Goal: Transaction & Acquisition: Purchase product/service

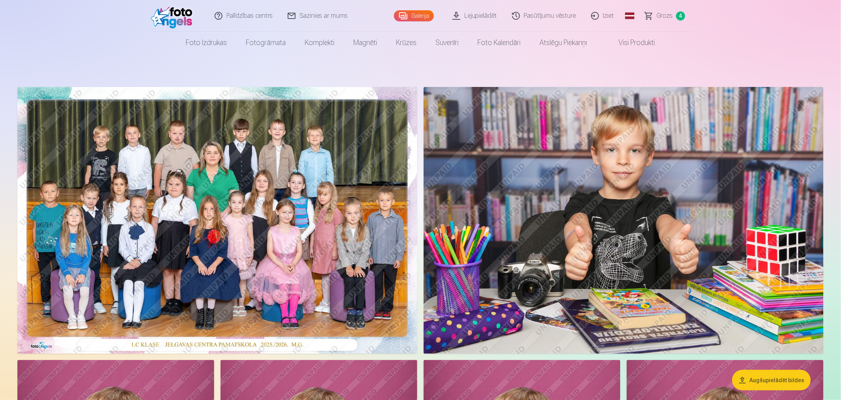
click at [666, 11] on span "Grozs" at bounding box center [665, 15] width 16 height 9
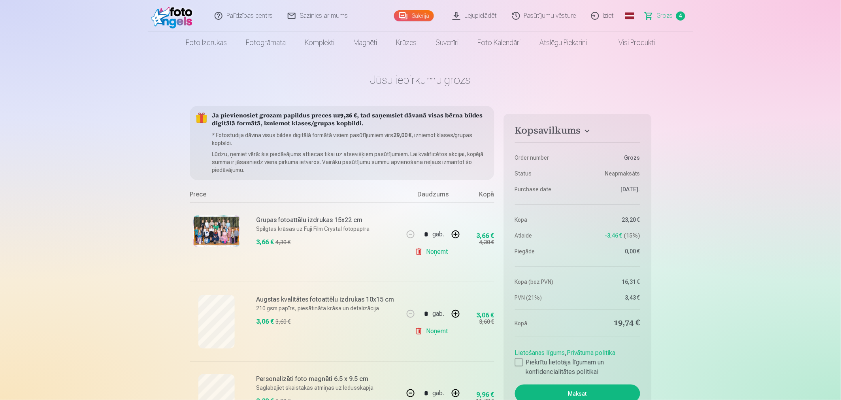
click at [637, 45] on link "Visi produkti" at bounding box center [631, 43] width 68 height 22
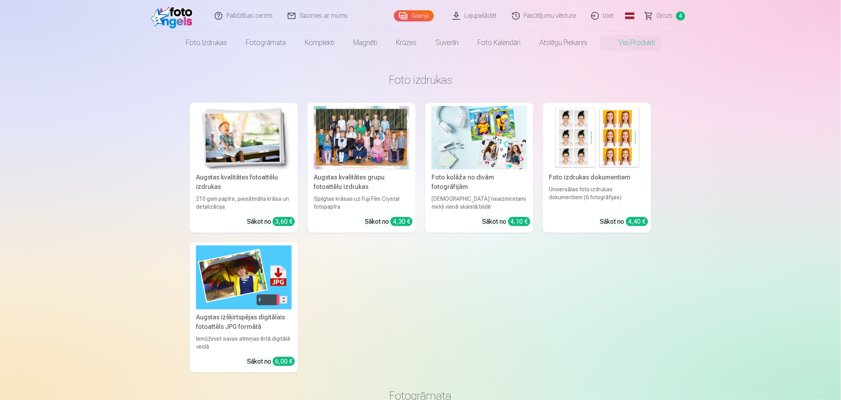
click at [604, 17] on link "Iziet" at bounding box center [603, 16] width 38 height 32
